Goal: Transaction & Acquisition: Obtain resource

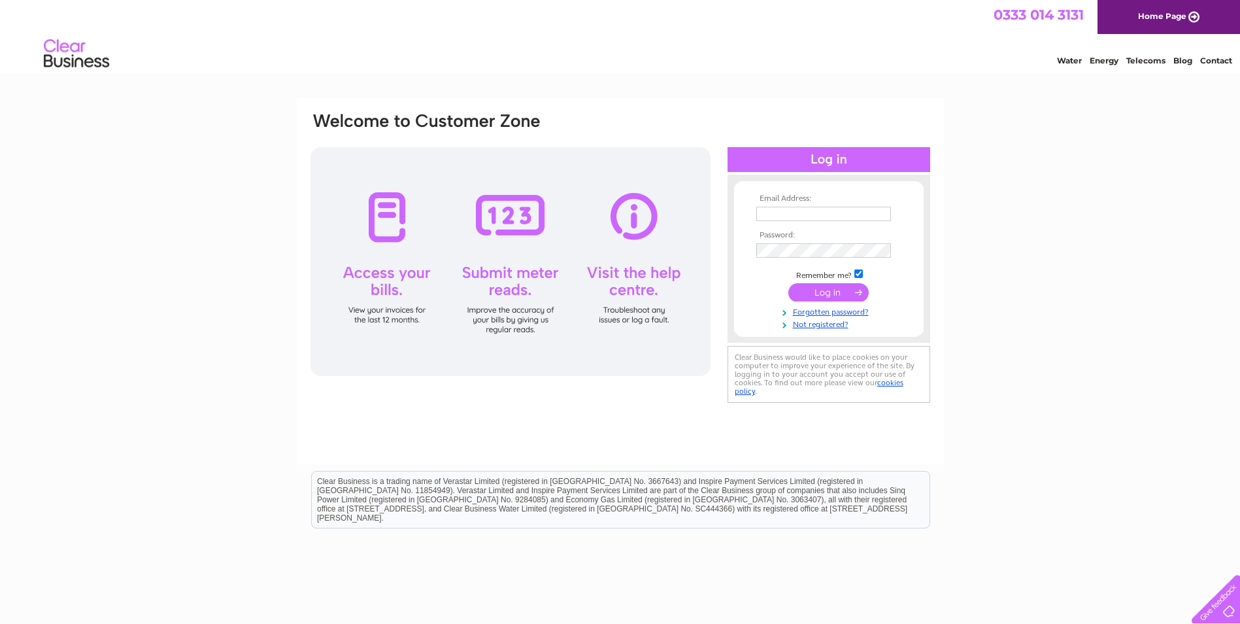
click at [817, 220] on input "text" at bounding box center [823, 214] width 135 height 14
type input "tom@europittyres.co.uk"
click at [788, 284] on input "submit" at bounding box center [828, 293] width 80 height 18
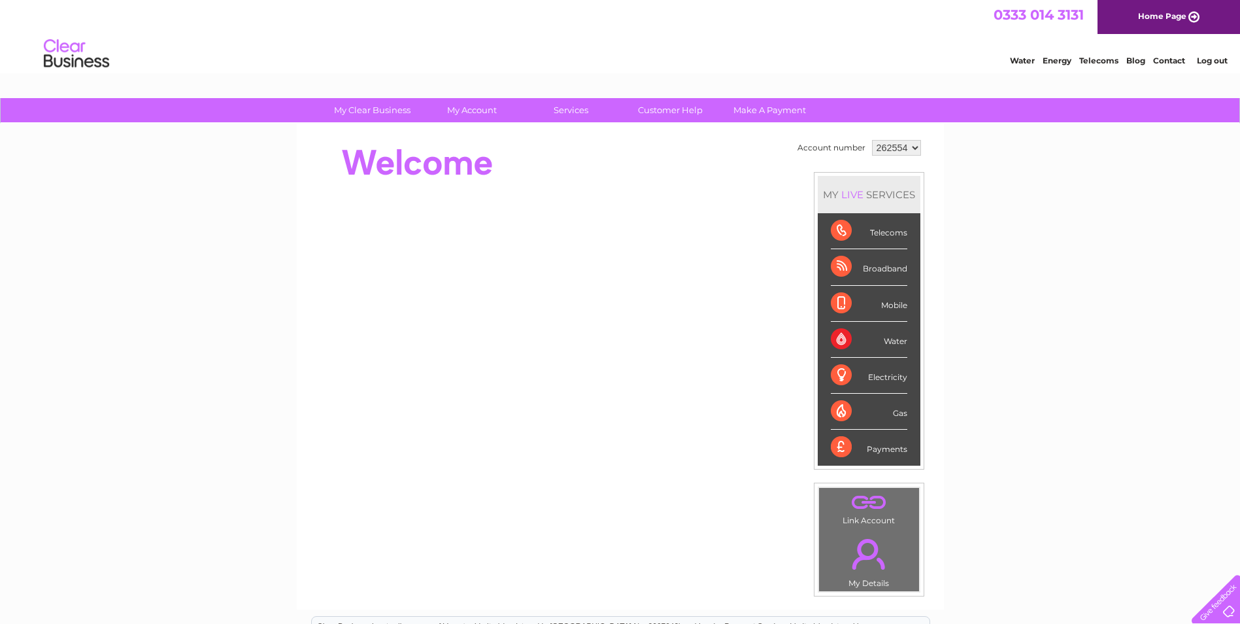
click at [230, 360] on div "My Clear Business Login Details My Details My Preferences Link Account My Accou…" at bounding box center [620, 465] width 1240 height 735
click at [658, 24] on div "0333 014 3131 Home Page" at bounding box center [620, 17] width 1240 height 34
click at [633, 38] on div "Water Energy Telecoms Blog Contact Log out" at bounding box center [620, 55] width 1240 height 42
click at [631, 37] on div "Water Energy Telecoms Blog Contact Log out" at bounding box center [620, 55] width 1240 height 42
click at [899, 144] on select "262554 262564 262566 262571 390086 390271 406823 442778 442779 442781 442783 44…" at bounding box center [896, 148] width 49 height 16
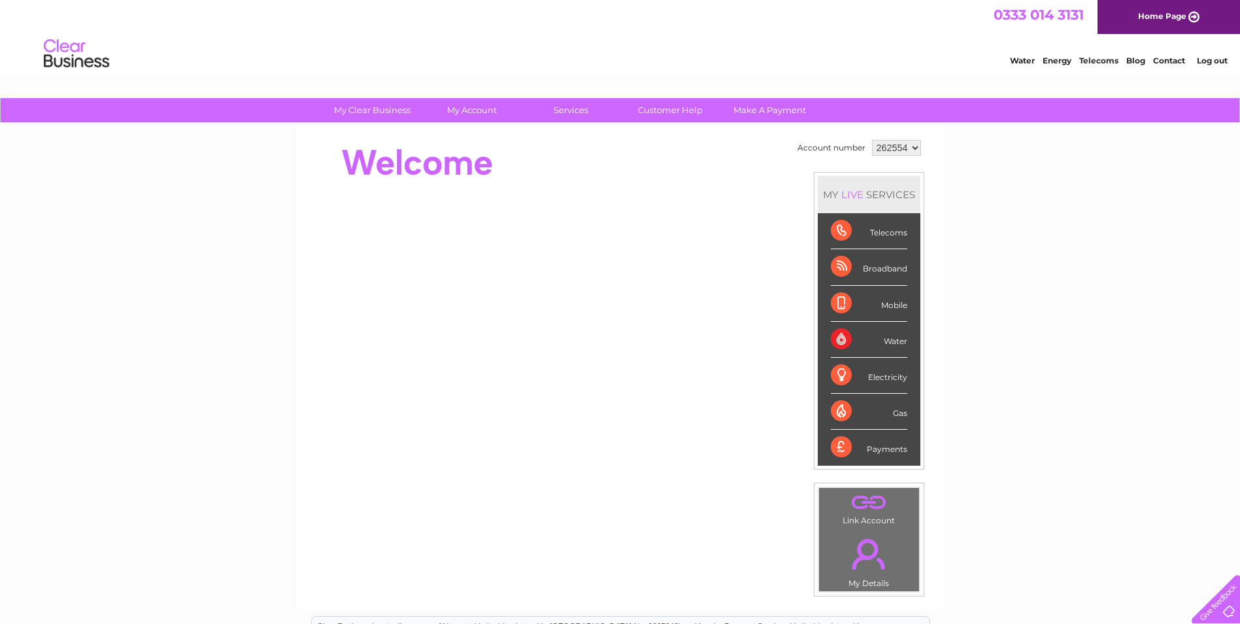
select select "442781"
click at [872, 140] on select "262554 262564 262566 262571 390086 390271 406823 442778 442779 442781 442783 44…" at bounding box center [896, 148] width 49 height 16
click at [892, 144] on select "262554 262564 262566 262571 390086 390271 406823 442778 442779 442781 442783 44…" at bounding box center [896, 148] width 49 height 16
click at [760, 165] on div at bounding box center [547, 163] width 476 height 52
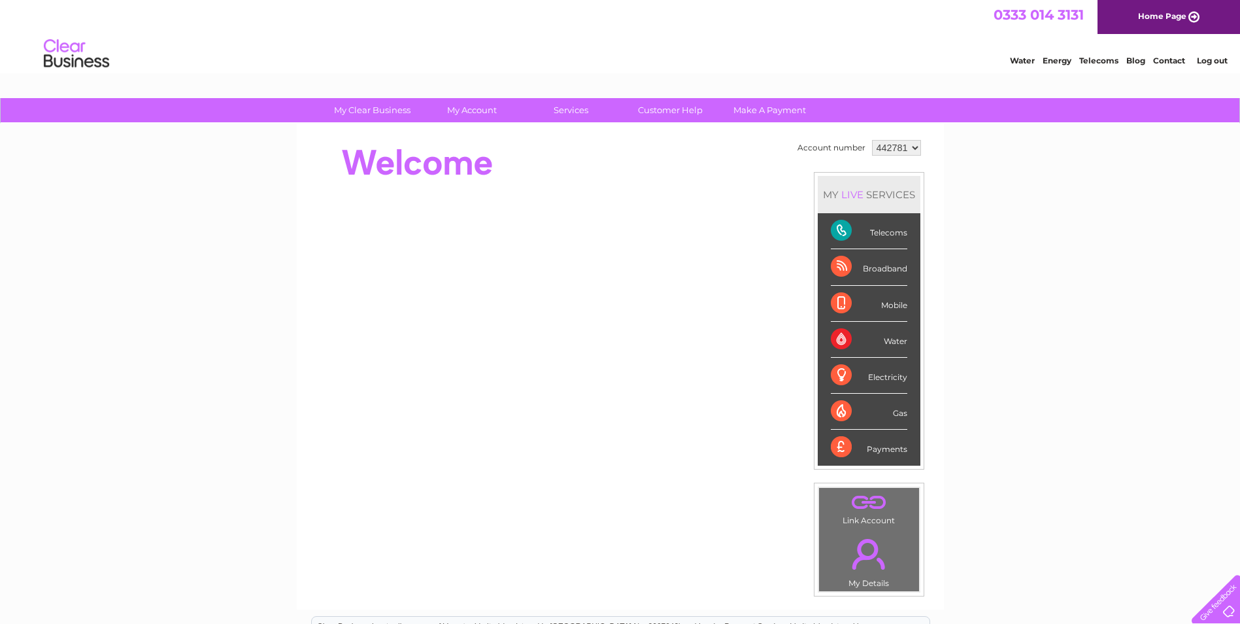
click at [616, 158] on div at bounding box center [547, 163] width 476 height 52
click at [903, 149] on select "262554 262564 262566 262571 390086 390271 406823 442778 442779 442781 442783 44…" at bounding box center [896, 148] width 49 height 16
click at [879, 146] on select "262554 262564 262566 262571 390086 390271 406823 442778 442779 442781 442783 44…" at bounding box center [896, 148] width 49 height 16
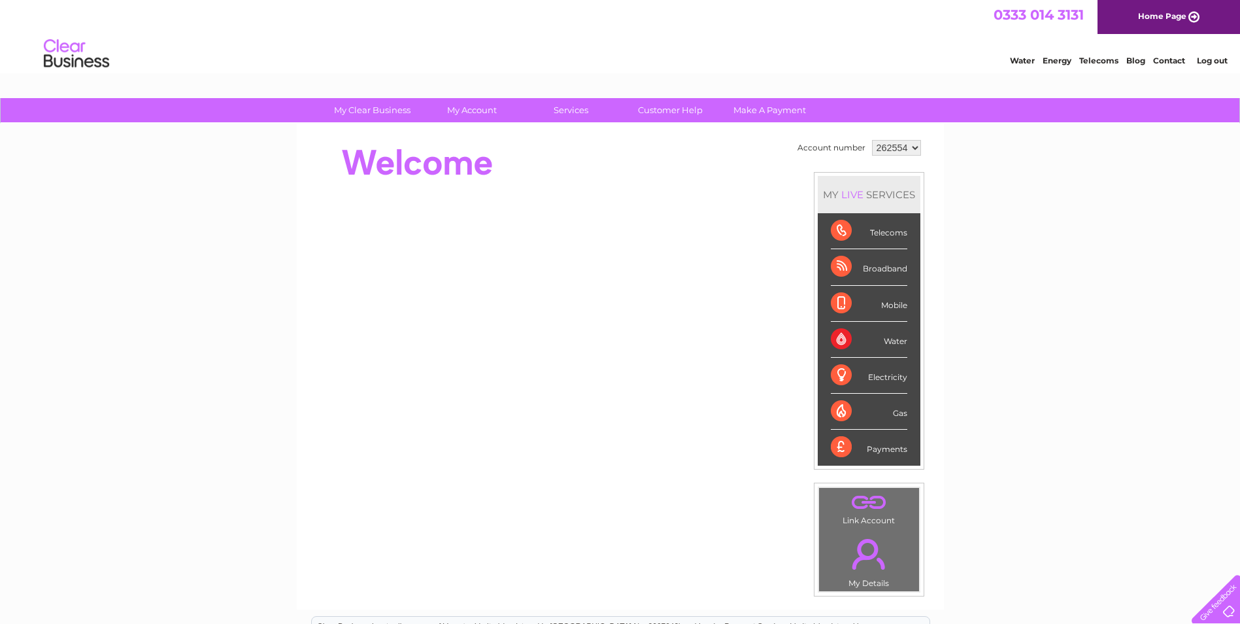
click at [901, 145] on select "262554 262564 262566 262571 390086 390271 406823 442778 442779 442781 442783 44…" at bounding box center [896, 148] width 49 height 16
select select "390086"
click at [872, 140] on select "262554 262564 262566 262571 390086 390271 406823 442778 442779 442781 442783 44…" at bounding box center [896, 148] width 49 height 16
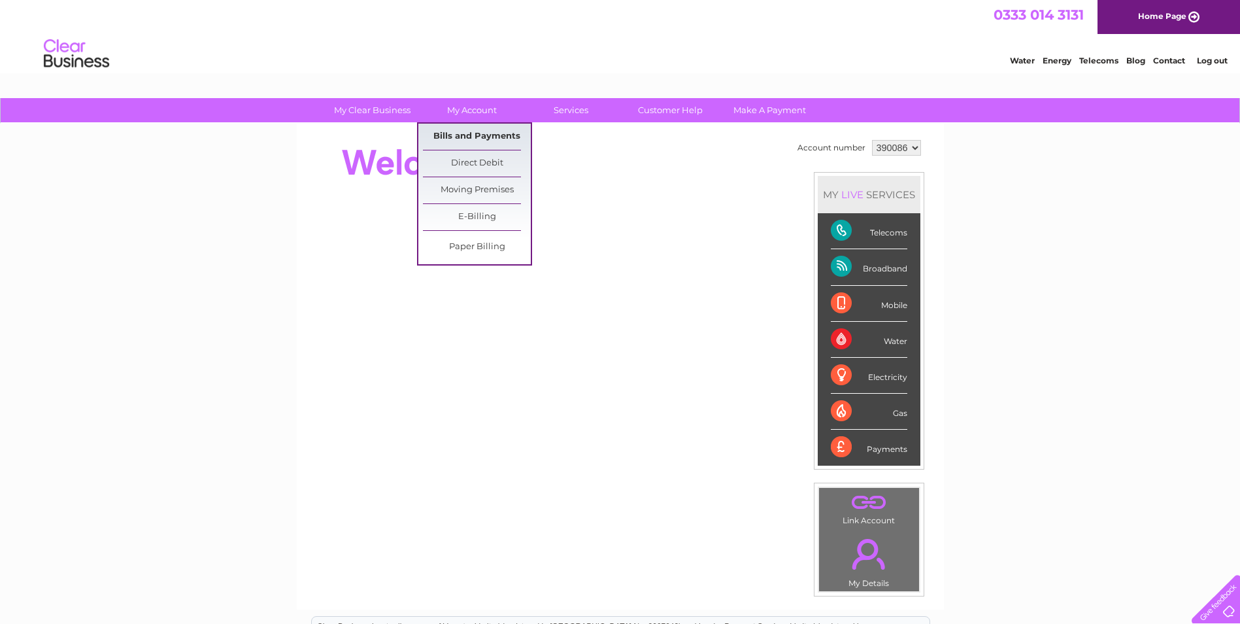
click at [459, 134] on link "Bills and Payments" at bounding box center [477, 137] width 108 height 26
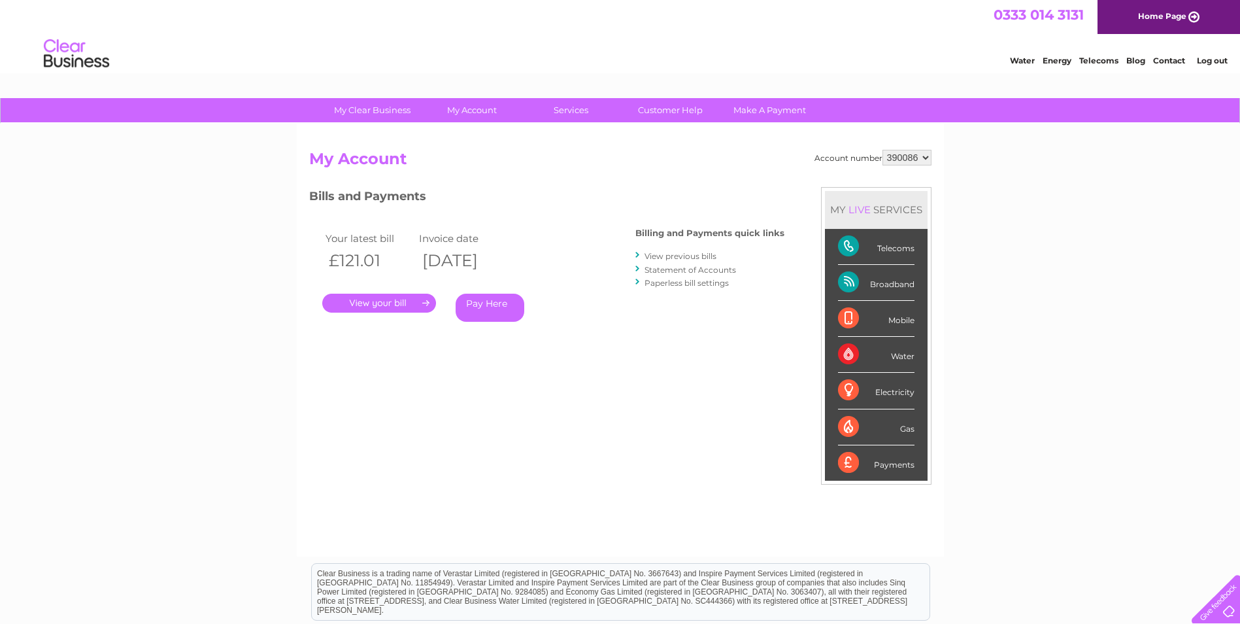
click at [896, 161] on select "262554 262564 262566 262571 390086 390271 406823 442778 442779 442781 442783 44…" at bounding box center [907, 158] width 49 height 16
drag, startPoint x: 896, startPoint y: 161, endPoint x: 810, endPoint y: 169, distance: 85.9
click at [896, 161] on select "262554 262564 262566 262571 390086 390271 406823 442778 442779 442781 442783 44…" at bounding box center [907, 158] width 49 height 16
click at [413, 302] on link "." at bounding box center [379, 303] width 114 height 19
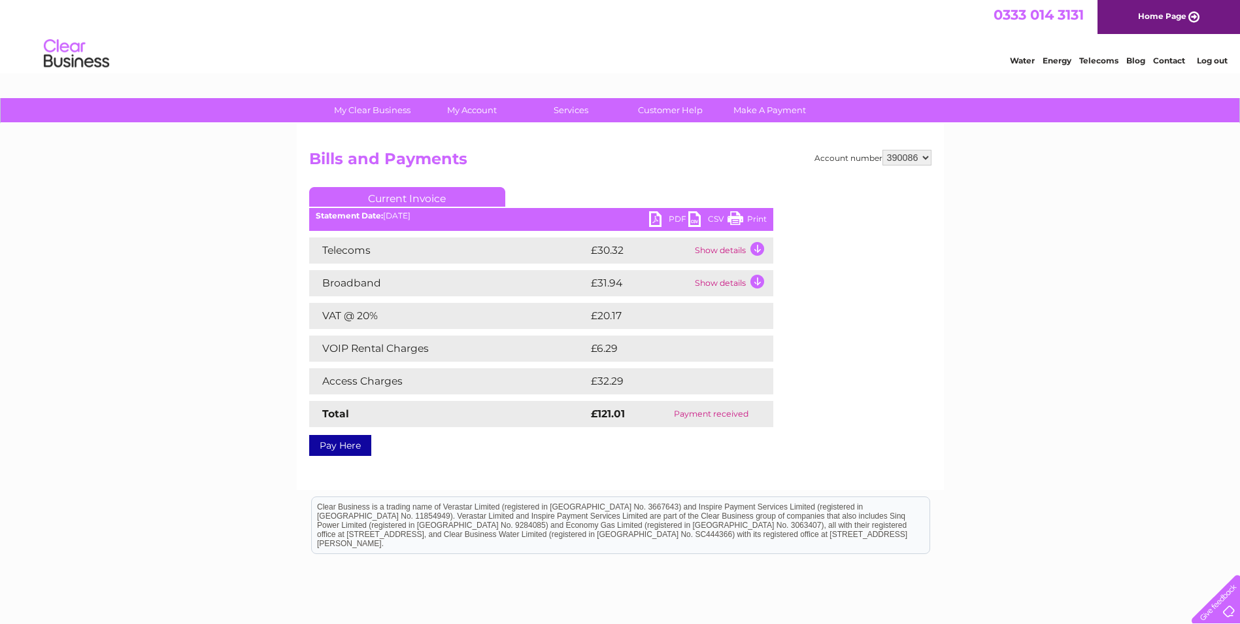
click at [896, 160] on select "262554 262564 262566 262571 390086 390271 406823 442778 442779 442781 442783 44…" at bounding box center [907, 158] width 49 height 16
select select "442844"
click at [883, 150] on select "262554 262564 262566 262571 390086 390271 406823 442778 442779 442781 442783 44…" at bounding box center [907, 158] width 49 height 16
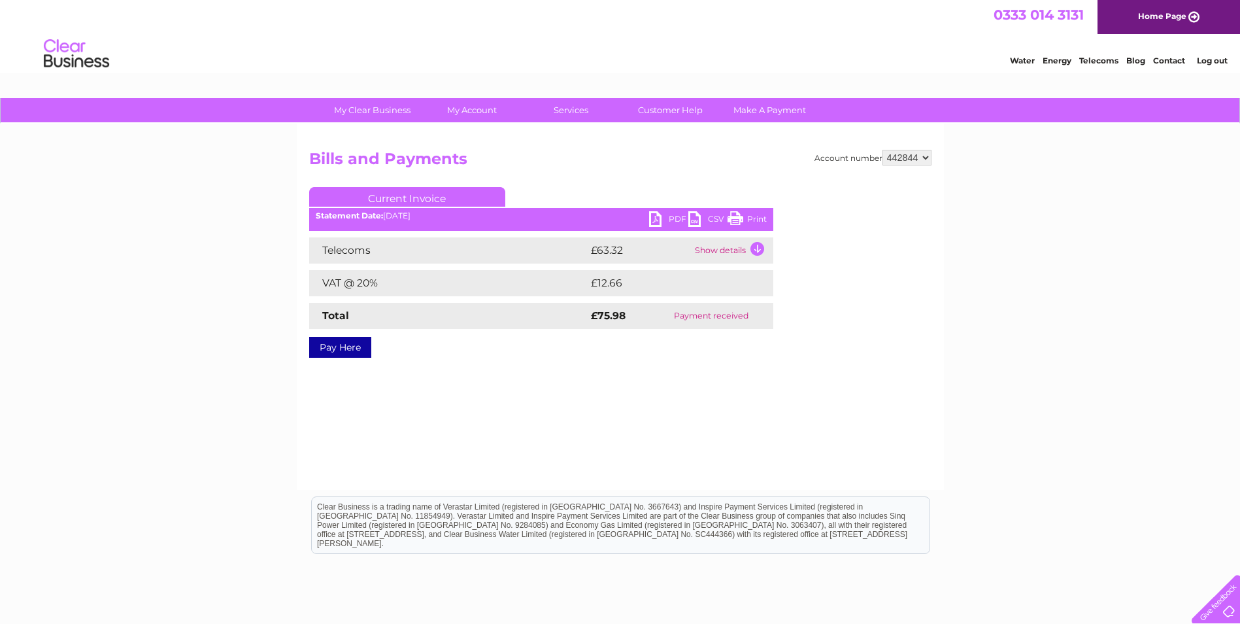
click at [667, 216] on link "PDF" at bounding box center [668, 220] width 39 height 19
